Goal: Task Accomplishment & Management: Manage account settings

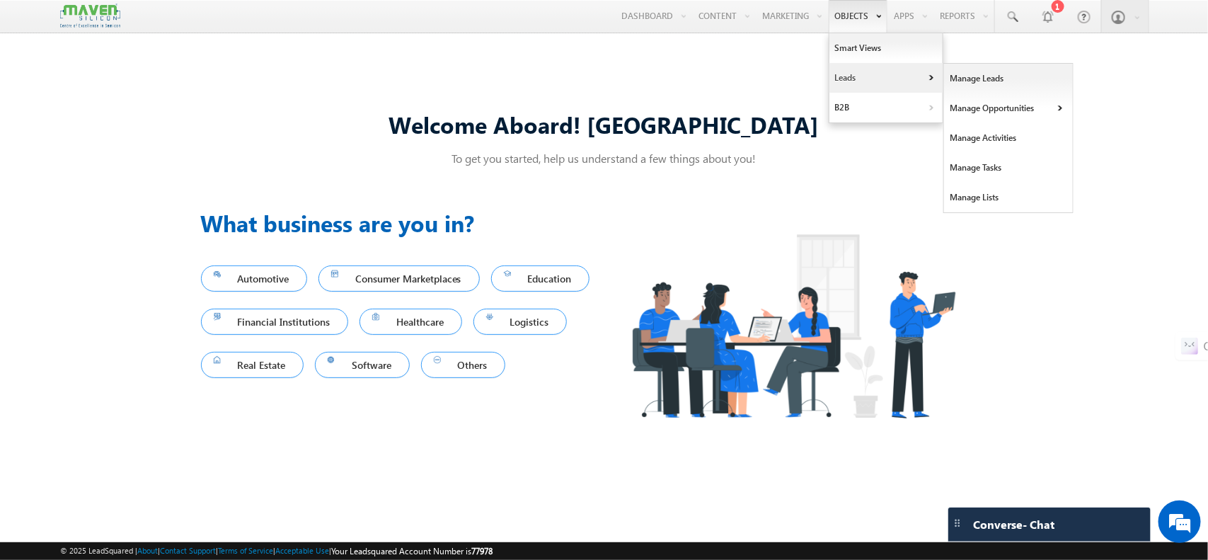
click at [855, 68] on link "Leads" at bounding box center [886, 78] width 113 height 30
click at [966, 79] on link "Manage Leads" at bounding box center [1009, 79] width 130 height 30
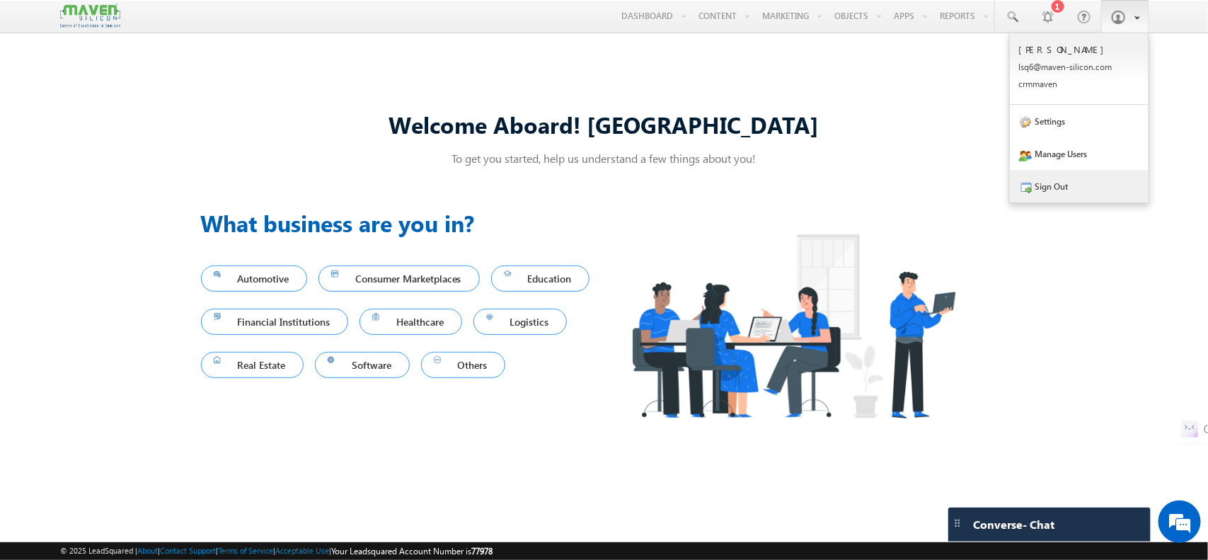
click at [1094, 185] on link "Sign Out" at bounding box center [1079, 186] width 139 height 33
